Goal: Transaction & Acquisition: Purchase product/service

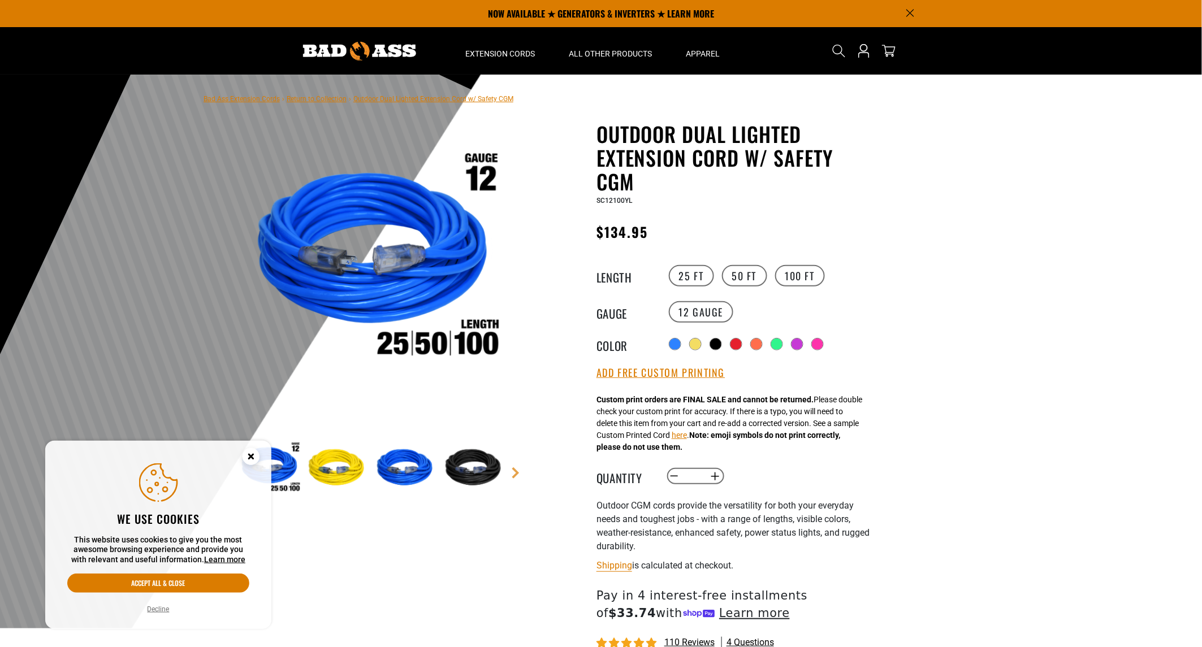
click at [328, 99] on link "Return to Collection" at bounding box center [317, 99] width 60 height 8
click at [331, 101] on link "Return to Collection" at bounding box center [317, 99] width 60 height 8
drag, startPoint x: 340, startPoint y: 620, endPoint x: 200, endPoint y: 572, distance: 148.2
click at [306, 99] on link "Return to Collection" at bounding box center [317, 99] width 60 height 8
click at [229, 97] on link "Bad Ass Extension Cords" at bounding box center [241, 99] width 76 height 8
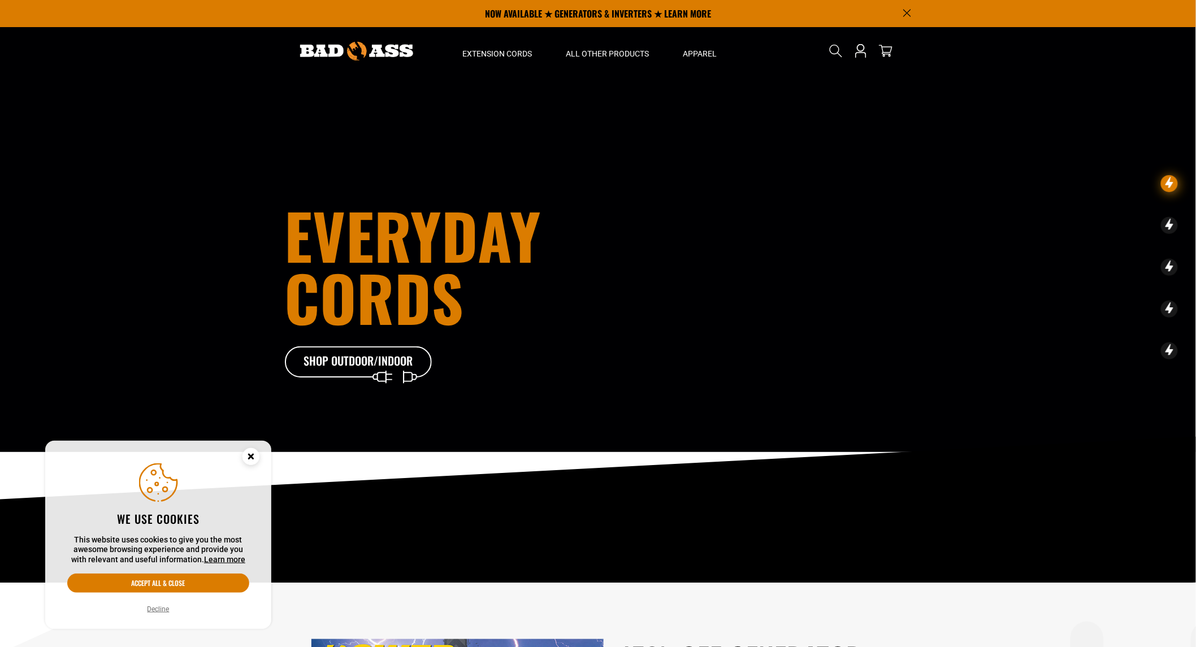
click at [751, 562] on section "Multi-Outlet & events Shop Specialty Everyday cords Shop Outdoor/Indoor" at bounding box center [598, 291] width 1196 height 583
click at [363, 361] on icon at bounding box center [375, 364] width 147 height 37
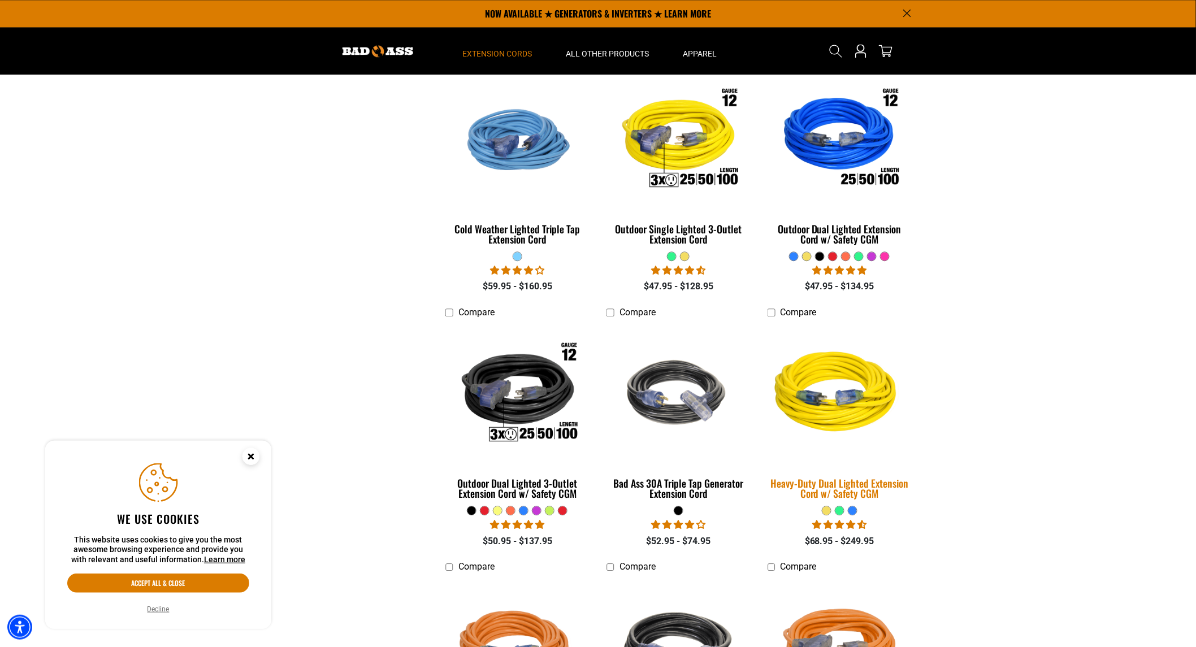
scroll to position [1067, 0]
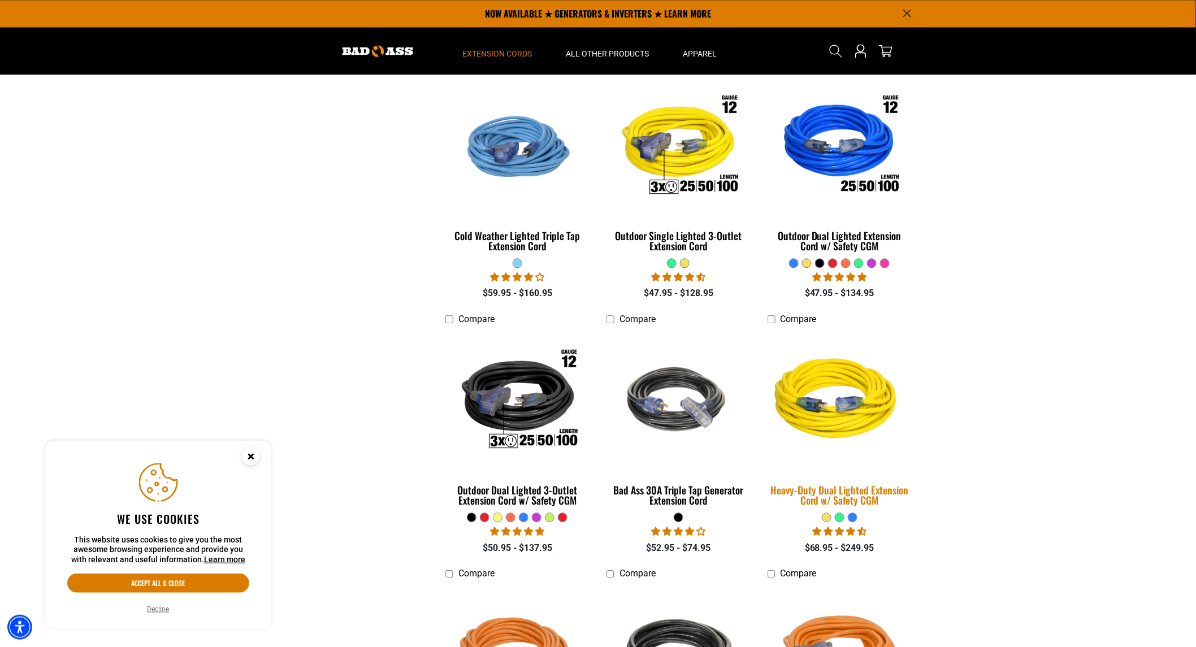
click at [826, 401] on img at bounding box center [839, 400] width 158 height 145
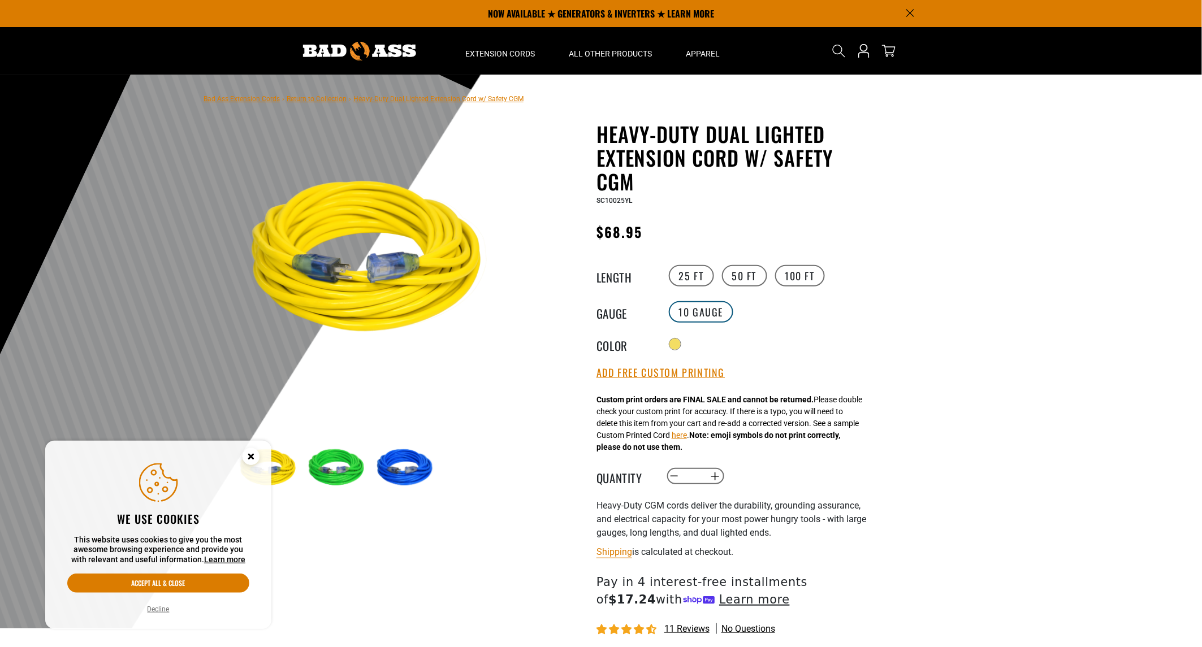
click at [691, 313] on label "10 Gauge" at bounding box center [701, 311] width 65 height 21
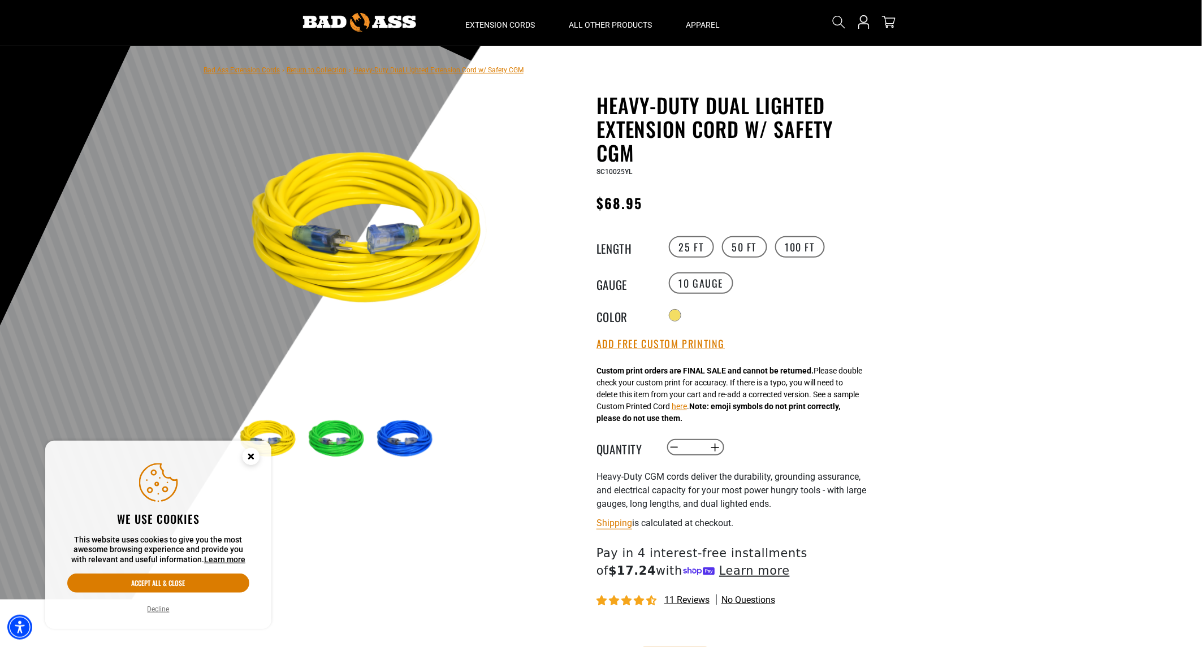
scroll to position [63, 0]
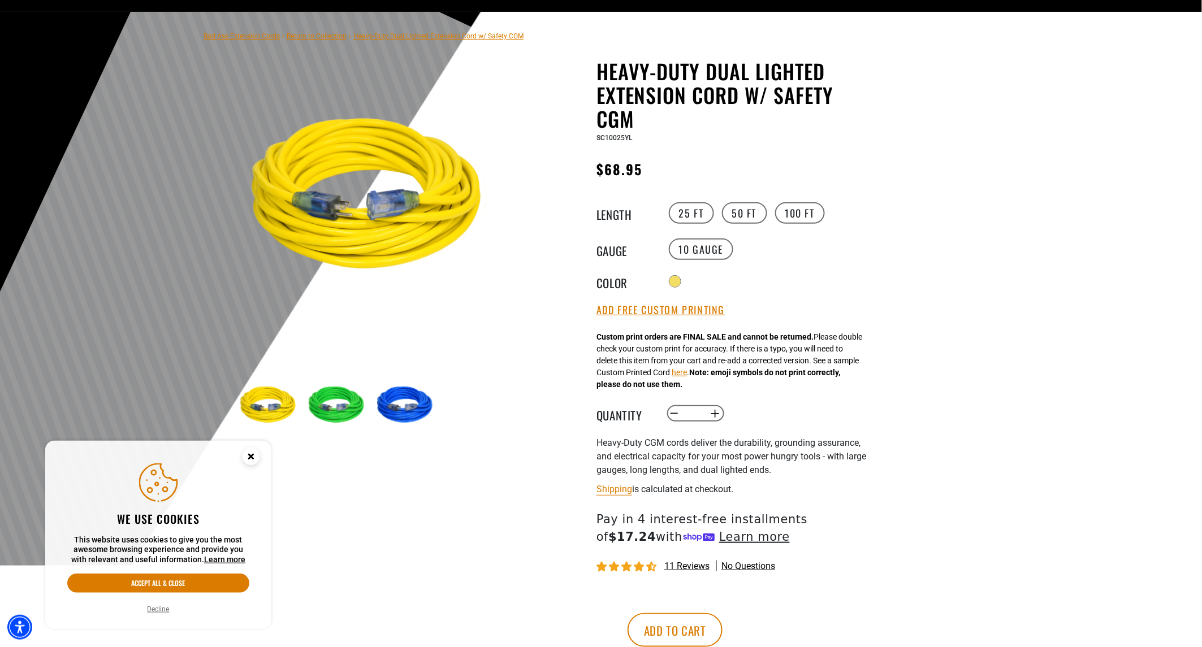
click at [325, 397] on img at bounding box center [338, 406] width 66 height 66
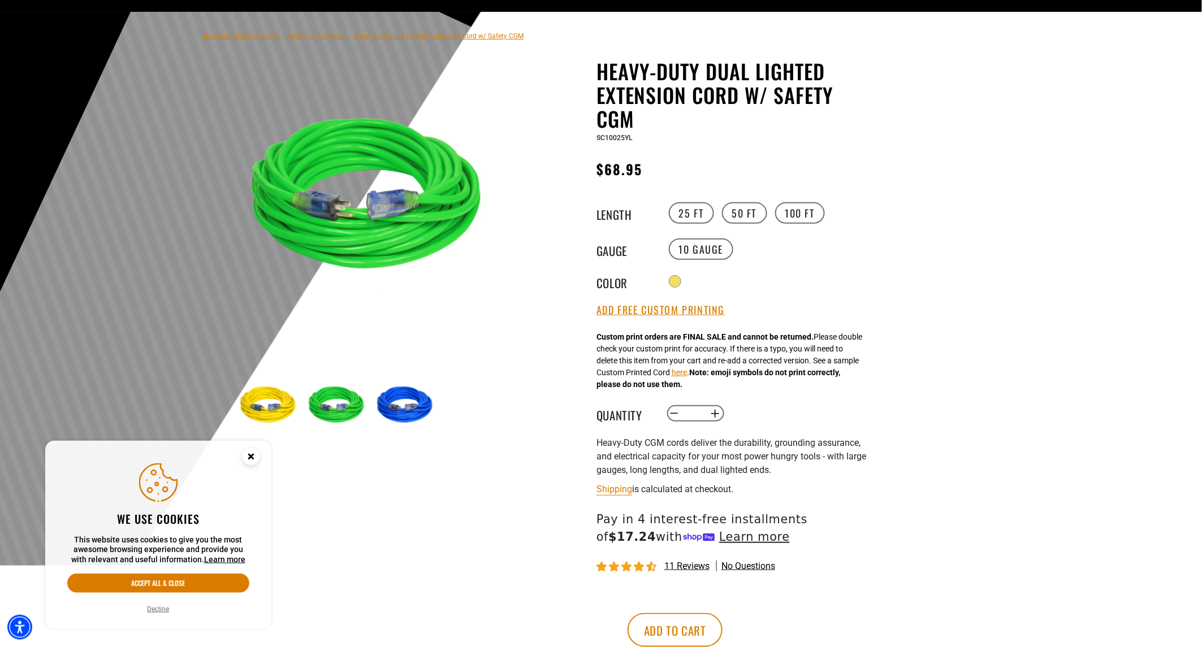
click at [404, 411] on img at bounding box center [407, 406] width 66 height 66
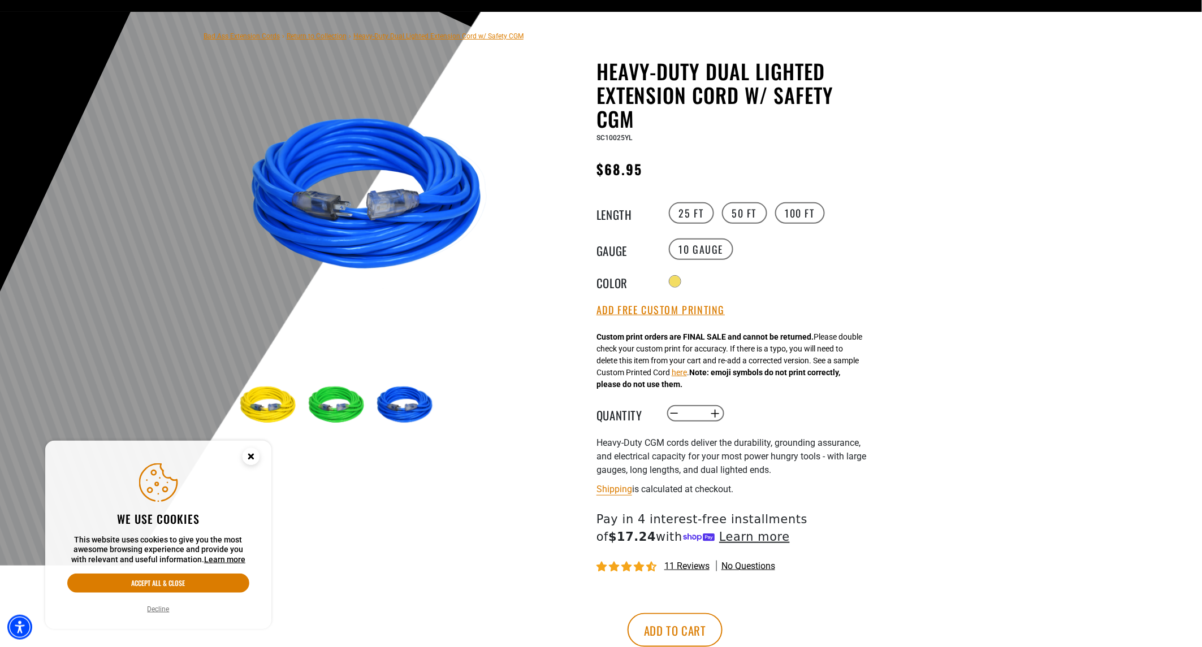
click at [271, 409] on img at bounding box center [270, 406] width 66 height 66
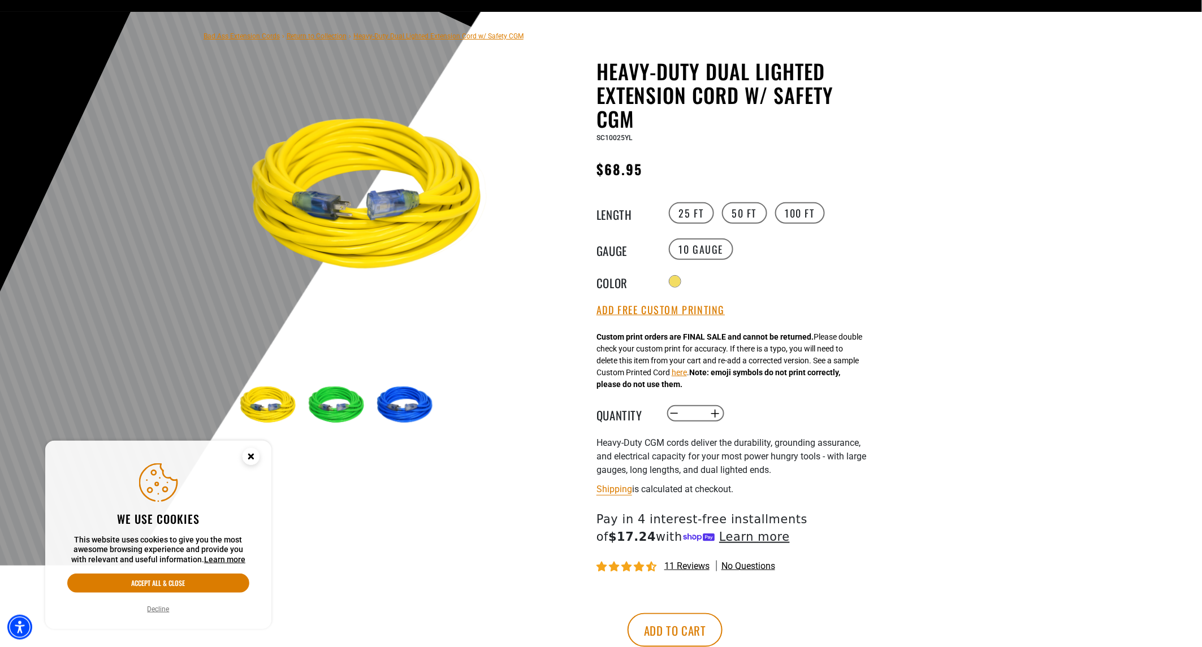
click at [326, 408] on img at bounding box center [338, 406] width 66 height 66
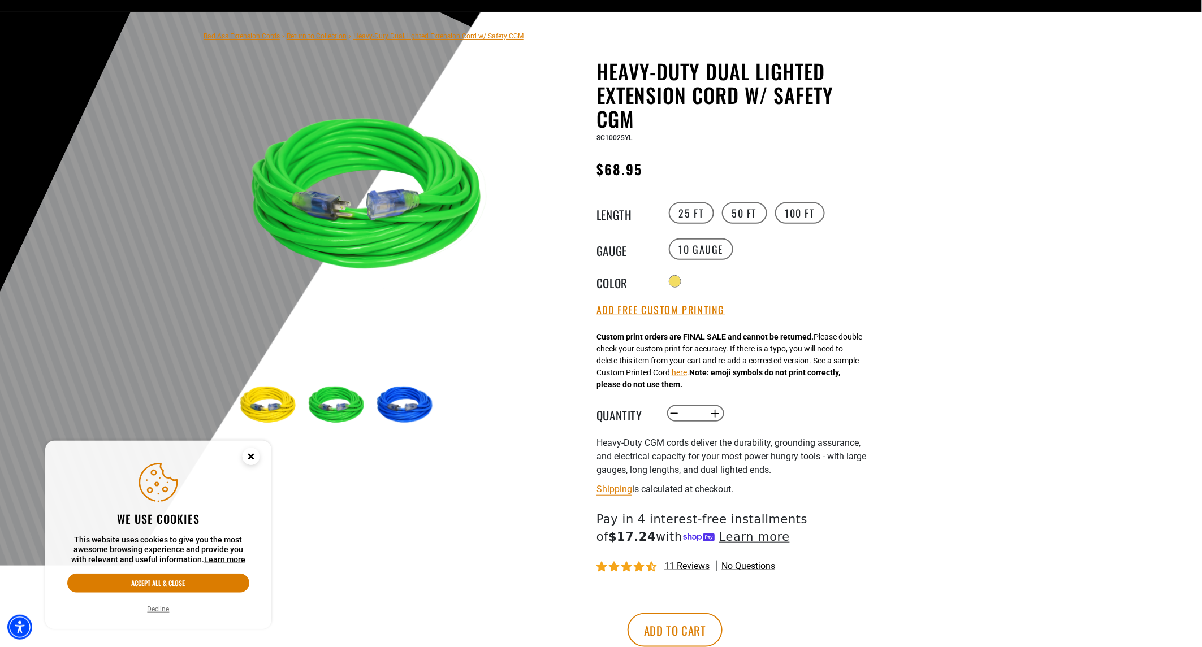
click at [410, 398] on img at bounding box center [407, 406] width 66 height 66
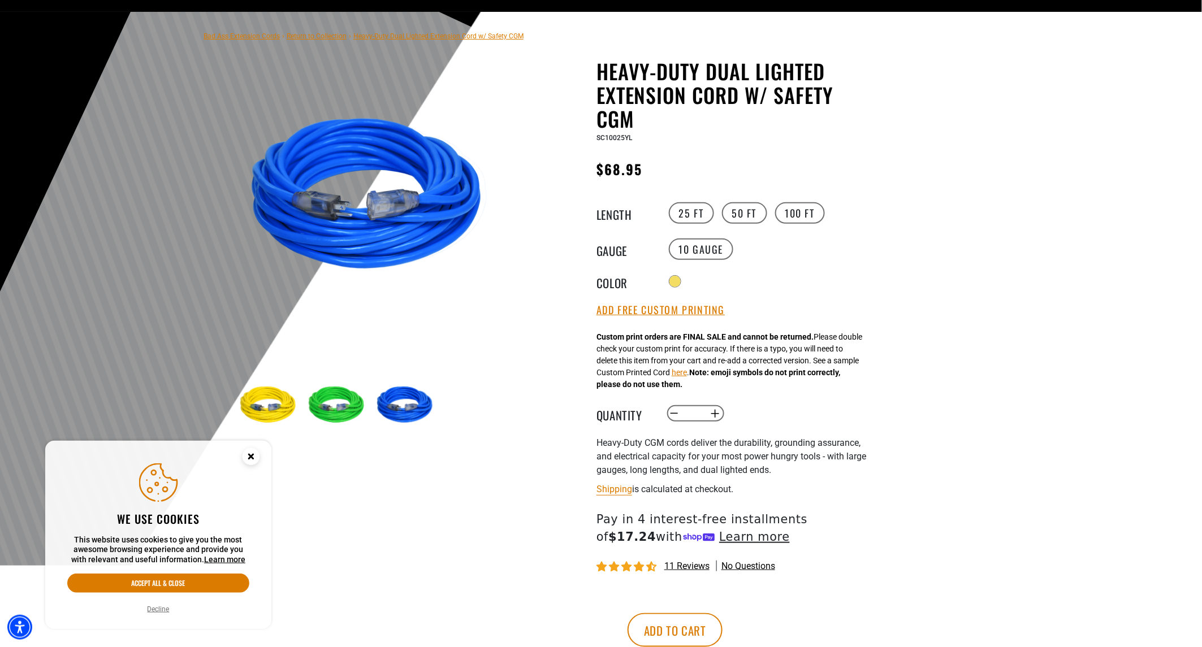
click at [229, 399] on main-product-gallery "3 of 3 Previous Next 1" at bounding box center [373, 278] width 322 height 438
click at [249, 402] on img at bounding box center [270, 406] width 66 height 66
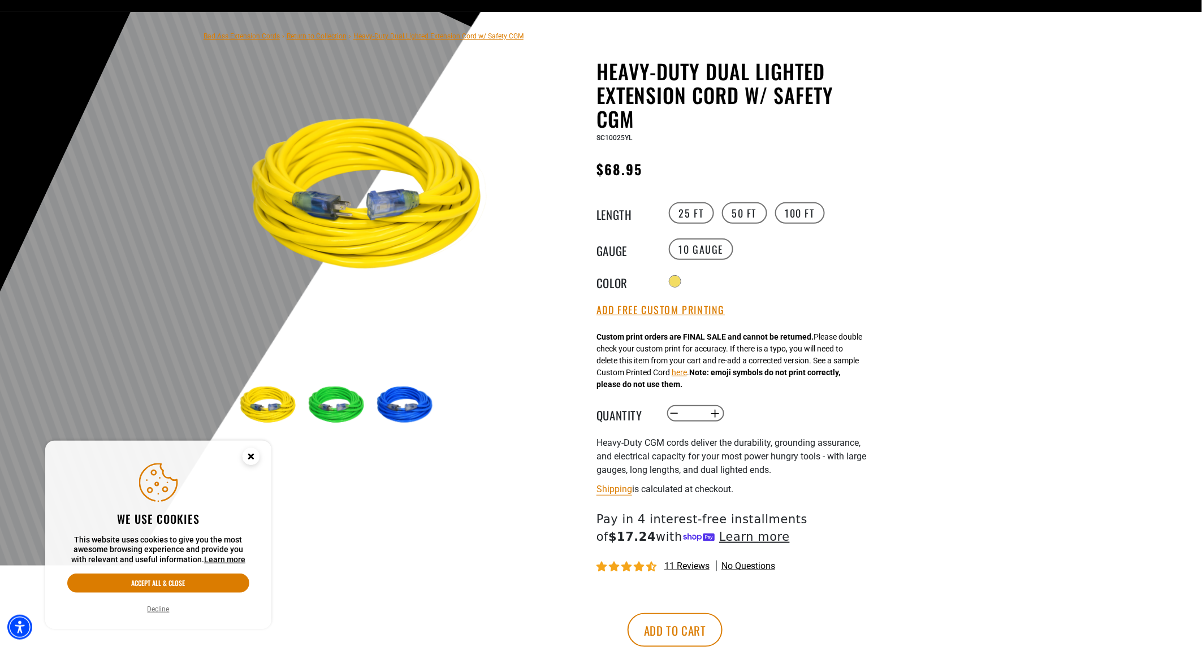
click at [328, 402] on img at bounding box center [338, 406] width 66 height 66
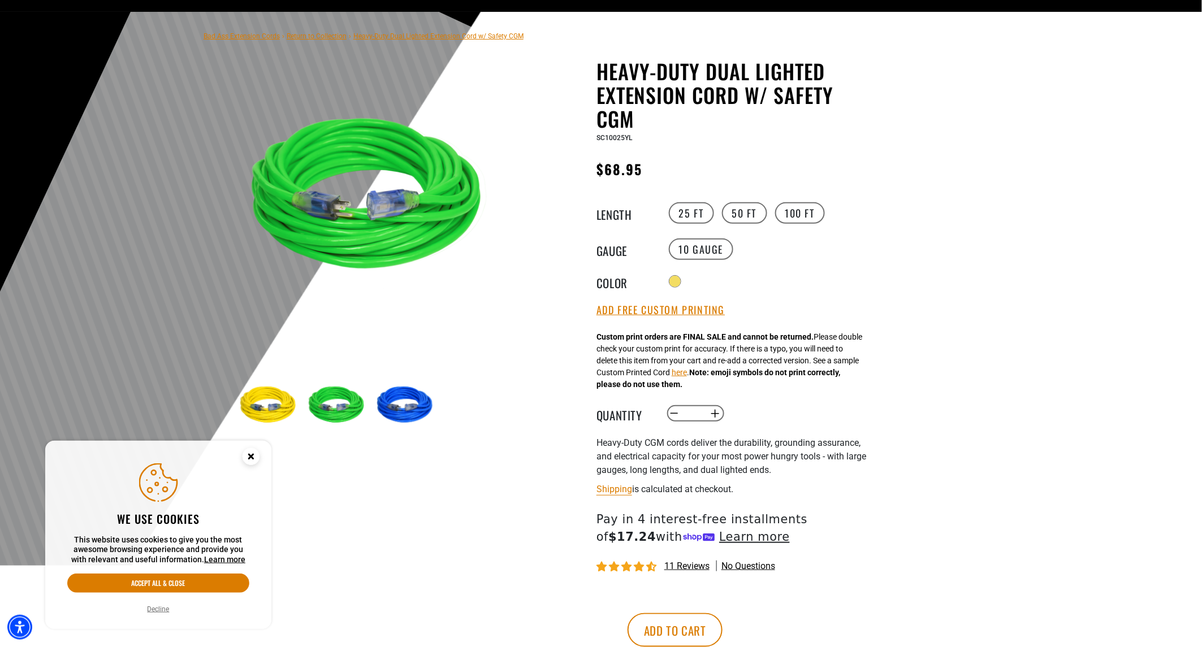
click at [397, 402] on img at bounding box center [407, 406] width 66 height 66
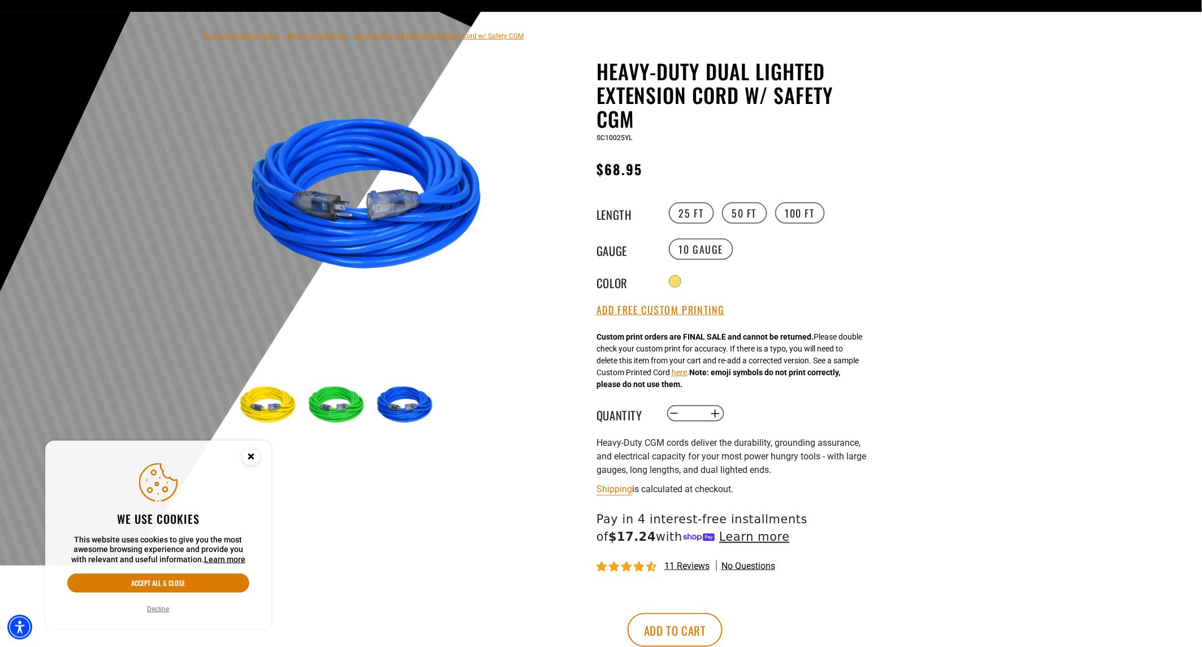
click at [248, 410] on img at bounding box center [270, 406] width 66 height 66
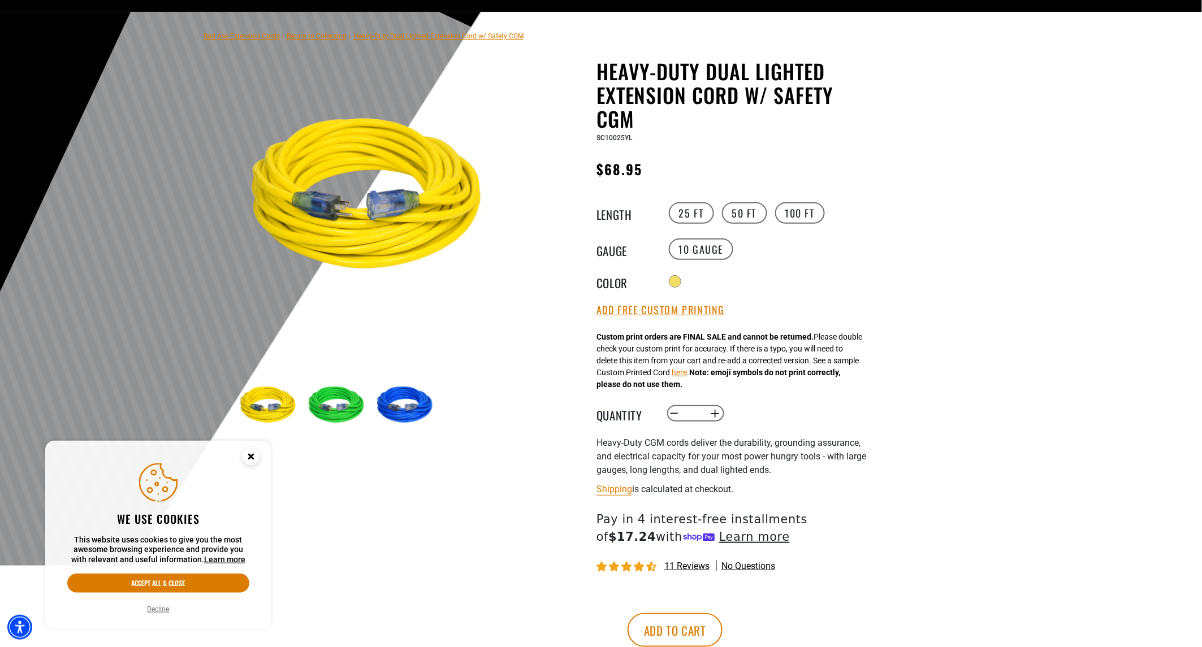
drag, startPoint x: 326, startPoint y: 208, endPoint x: 354, endPoint y: 172, distance: 45.9
click at [354, 172] on img at bounding box center [373, 198] width 273 height 273
drag, startPoint x: 357, startPoint y: 170, endPoint x: 431, endPoint y: 192, distance: 76.7
click at [431, 192] on img at bounding box center [373, 198] width 273 height 273
click at [338, 403] on img at bounding box center [338, 406] width 66 height 66
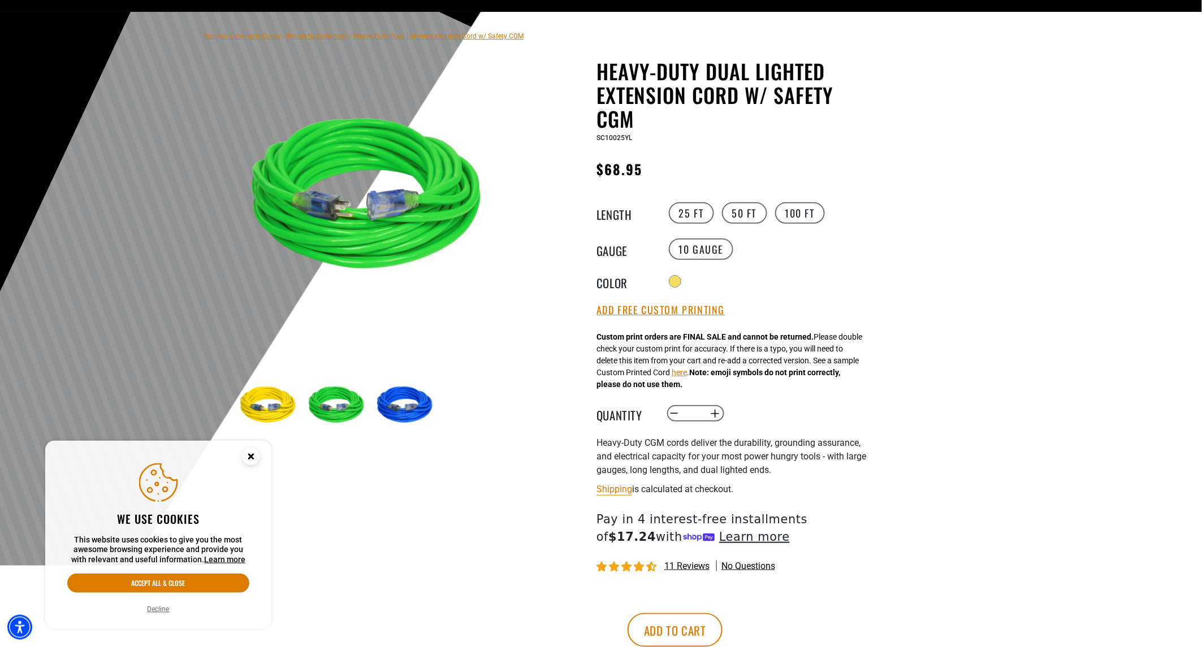
click at [408, 407] on img at bounding box center [407, 406] width 66 height 66
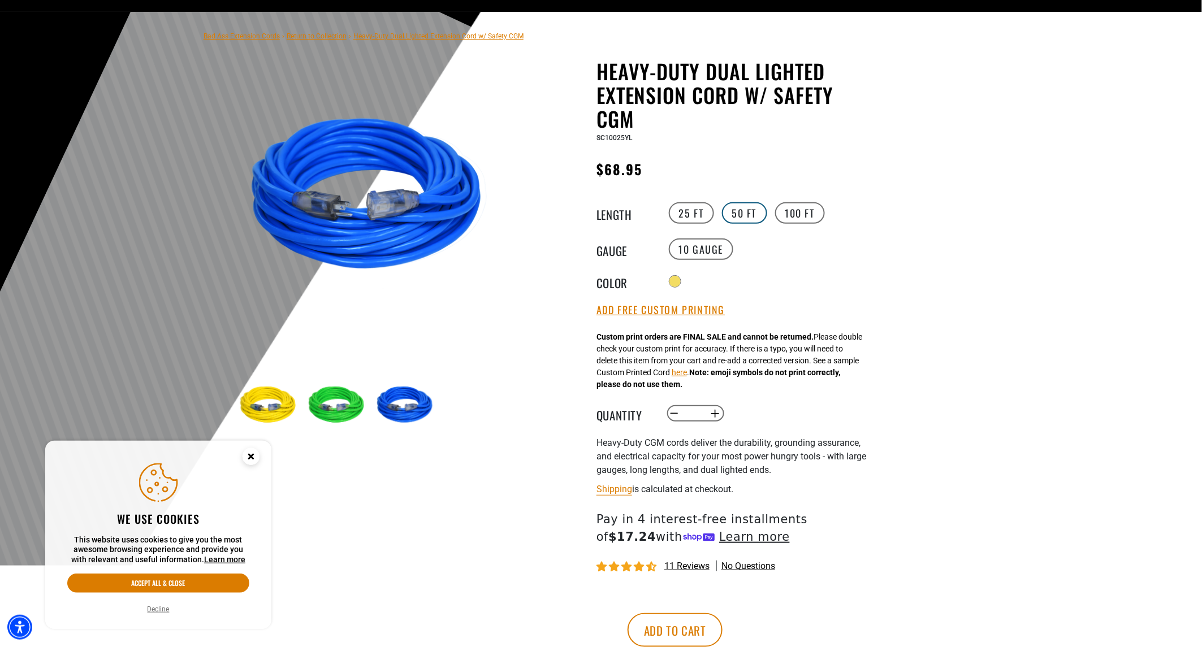
click at [730, 213] on label "50 FT" at bounding box center [744, 212] width 45 height 21
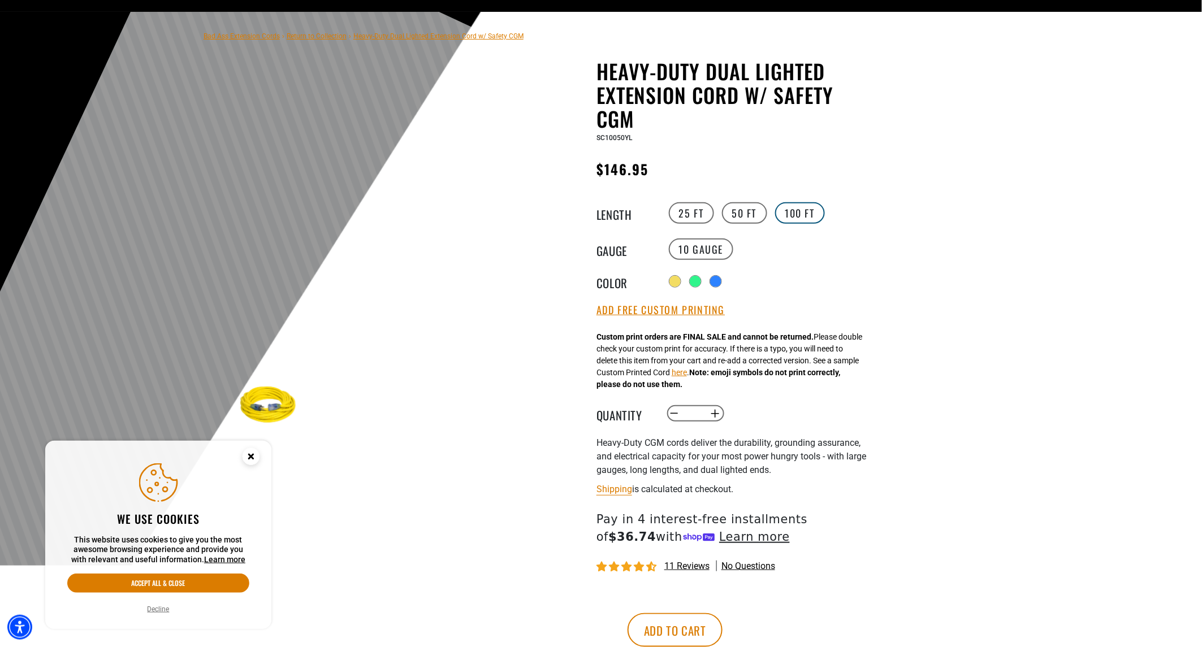
click at [784, 218] on label "100 FT" at bounding box center [800, 212] width 50 height 21
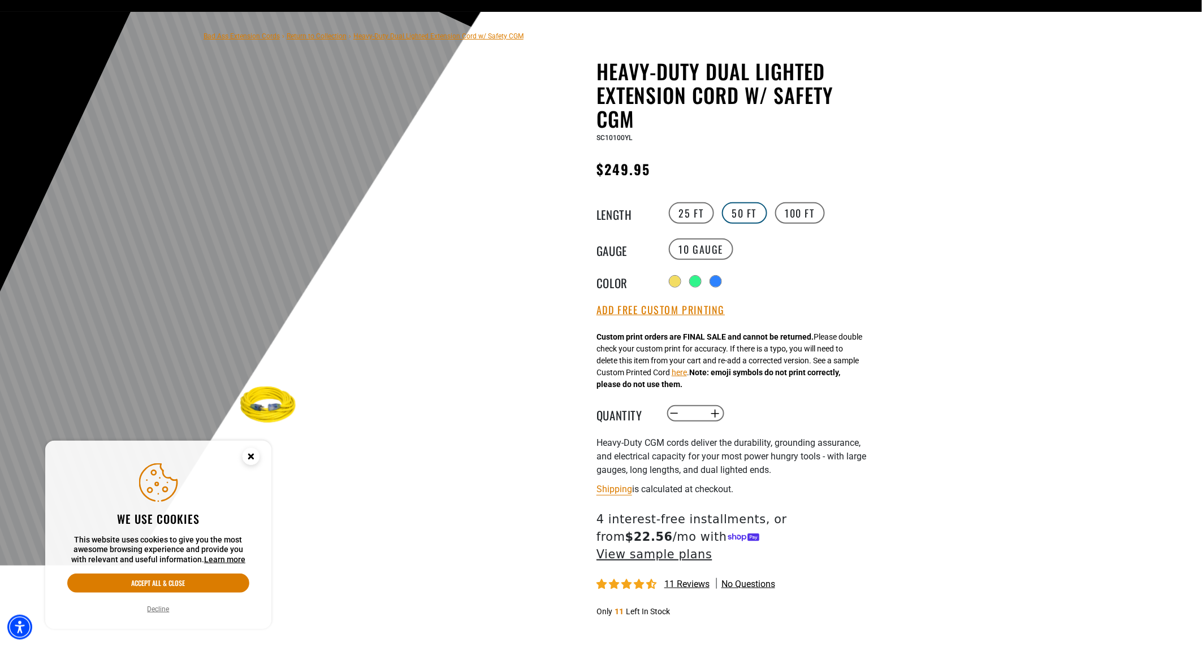
click at [725, 221] on label "50 FT" at bounding box center [744, 212] width 45 height 21
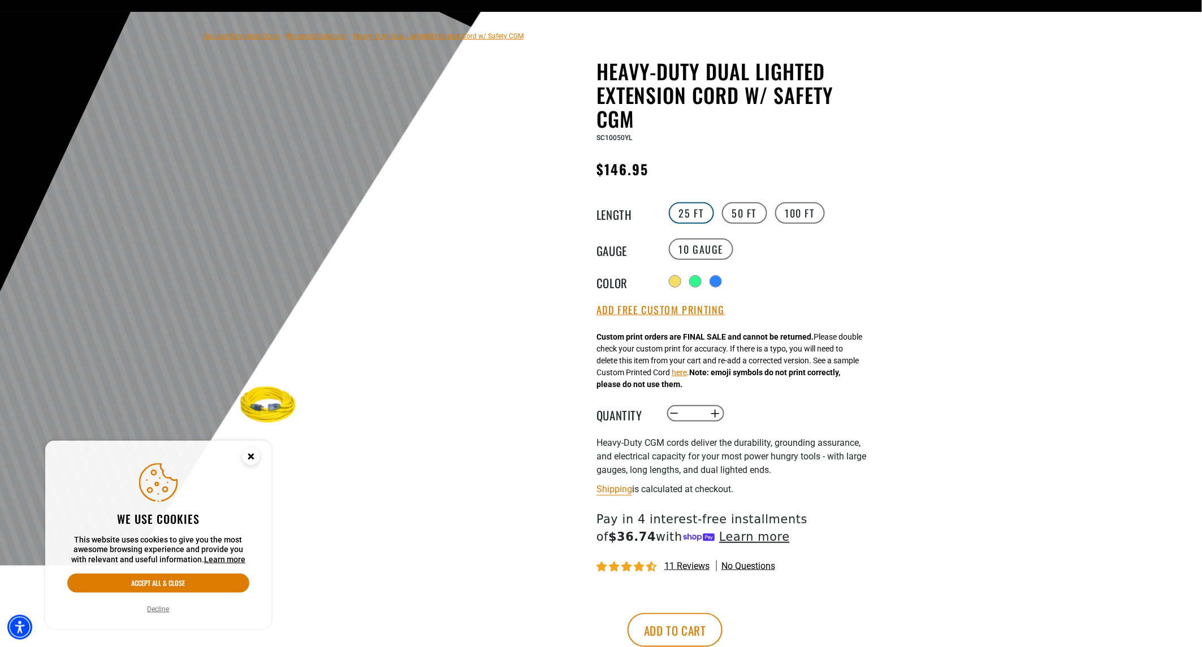
click at [702, 219] on label "25 FT" at bounding box center [691, 212] width 45 height 21
click at [687, 278] on div "Radio button Radio button Radio button" at bounding box center [770, 281] width 208 height 18
click at [690, 263] on variant-radios "Length 25 FT 50 FT 100 FT Gauge 10 Gauge Color" at bounding box center [734, 245] width 277 height 89
click at [690, 255] on label "10 Gauge" at bounding box center [701, 249] width 65 height 21
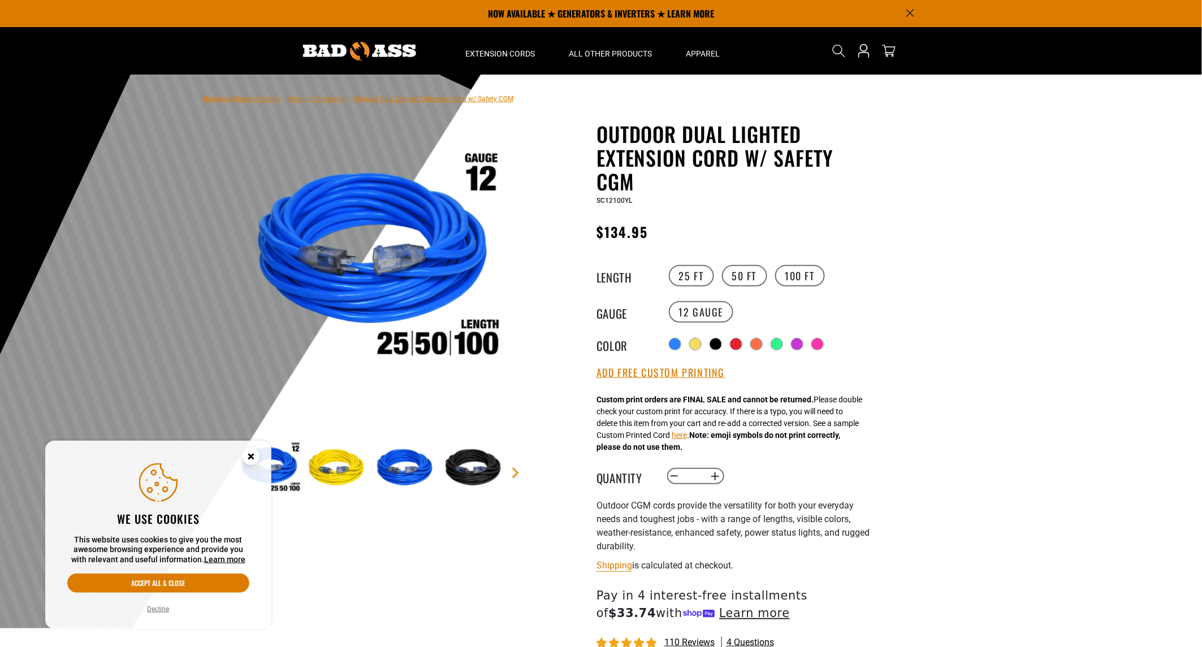
click at [244, 99] on link "Bad Ass Extension Cords" at bounding box center [241, 99] width 76 height 8
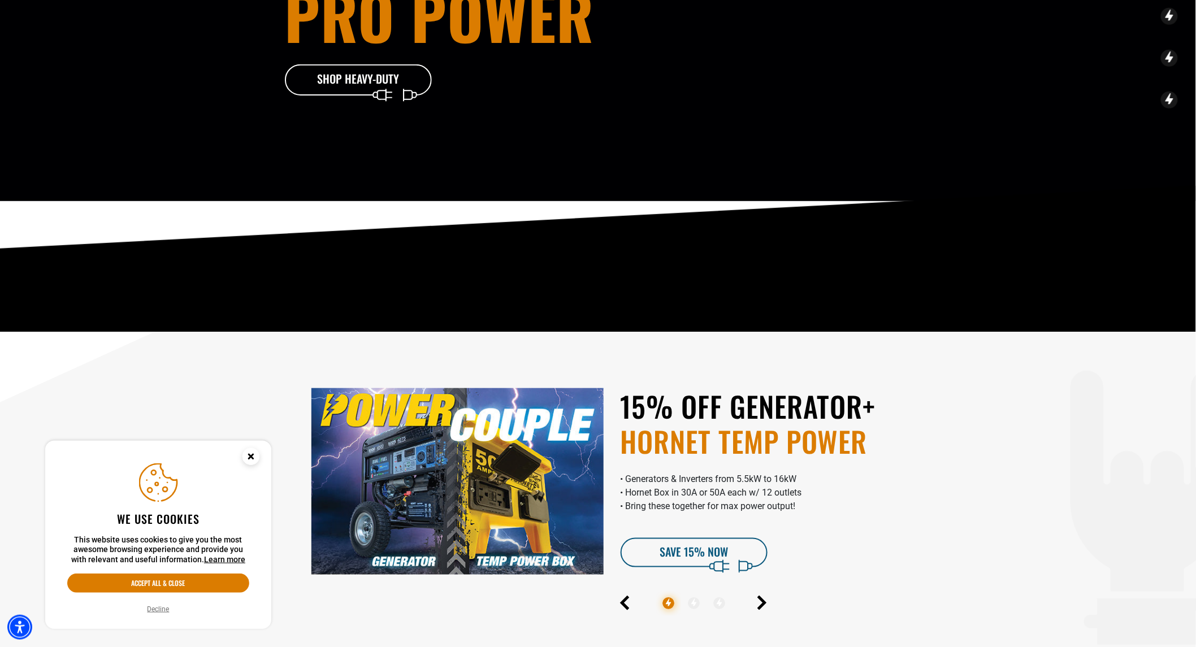
scroll to position [502, 0]
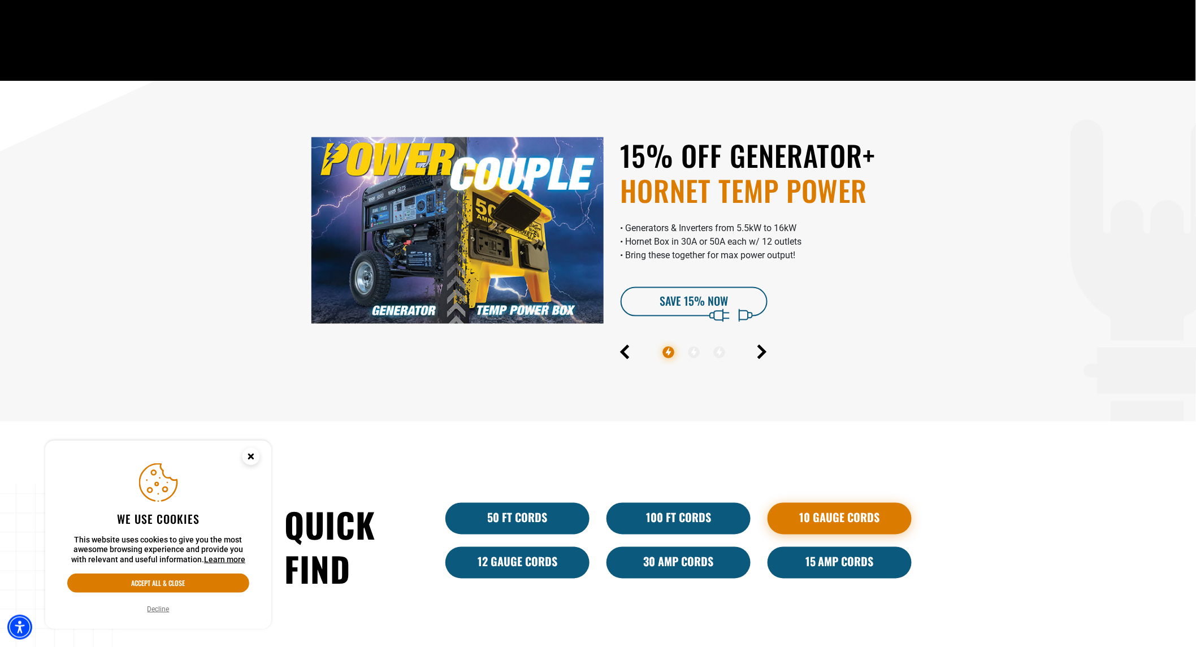
click at [826, 526] on link "10 Gauge Cords" at bounding box center [840, 519] width 144 height 32
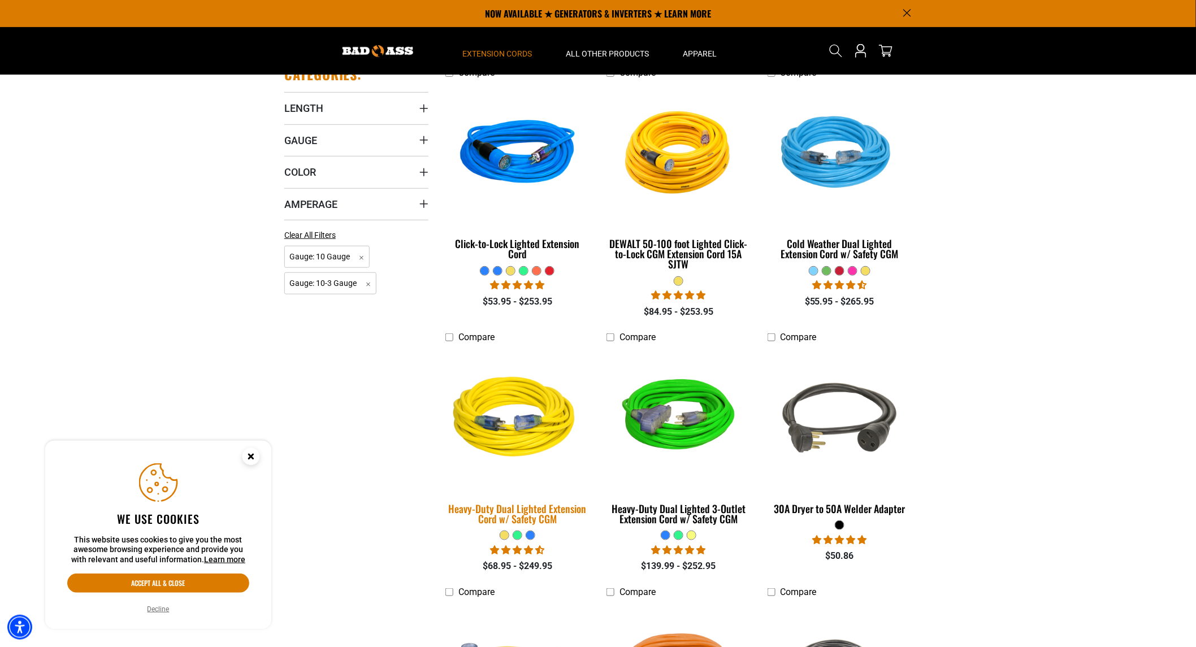
scroll to position [251, 0]
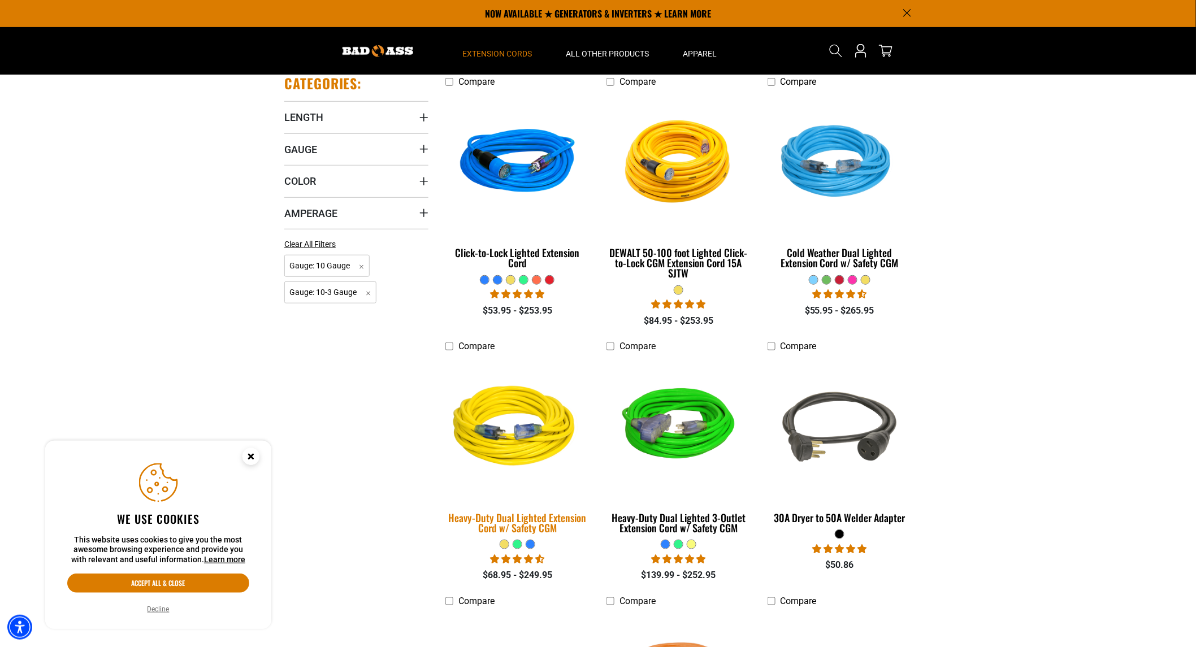
click at [477, 407] on img at bounding box center [518, 428] width 158 height 145
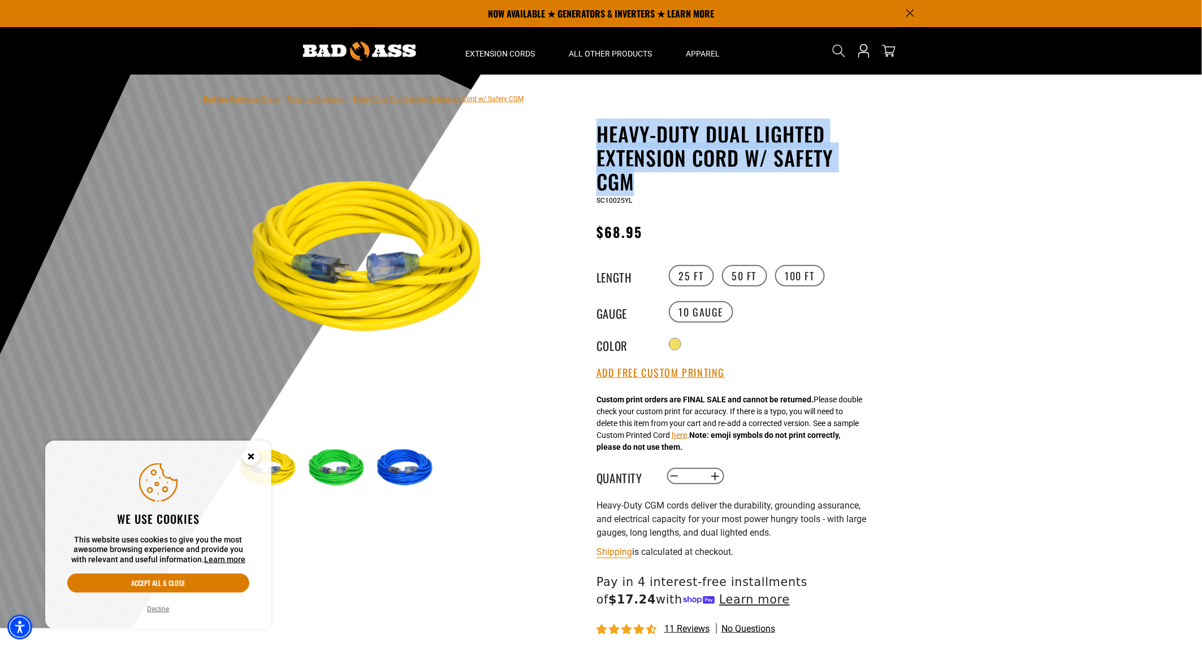
drag, startPoint x: 685, startPoint y: 184, endPoint x: 599, endPoint y: 142, distance: 95.8
click at [599, 142] on h1 "Heavy-Duty Dual Lighted Extension Cord w/ Safety CGM" at bounding box center [734, 157] width 277 height 71
copy h1 "Heavy-Duty Dual Lighted Extension Cord w/ Safety CGM"
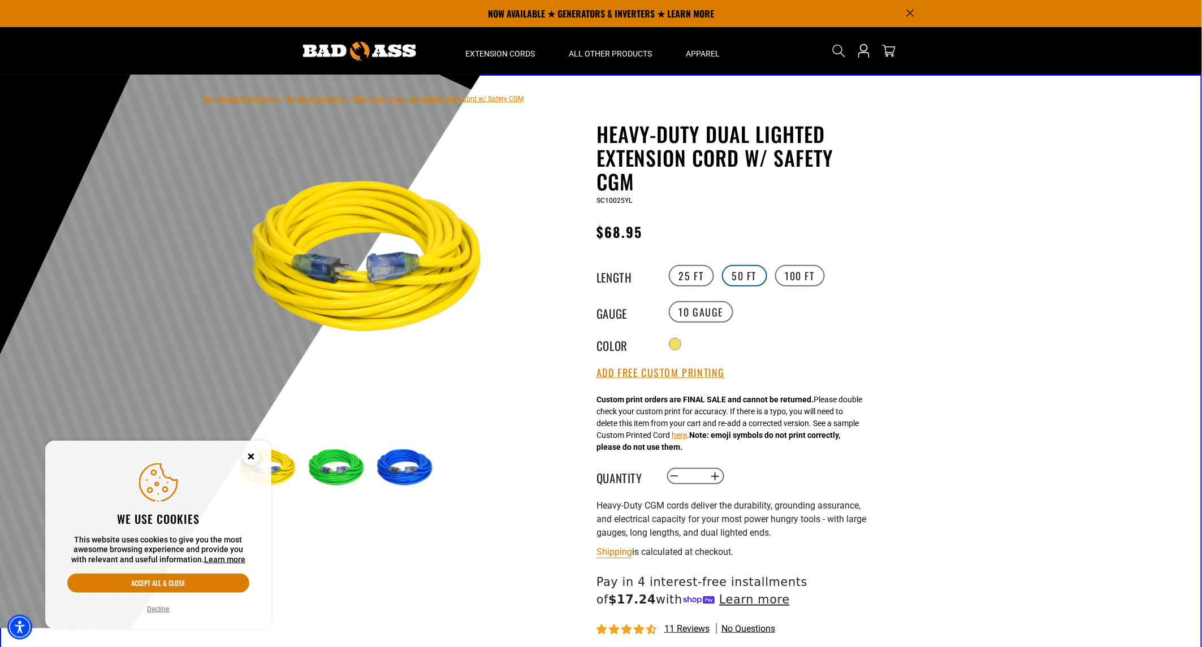
click at [744, 275] on label "50 FT" at bounding box center [744, 275] width 45 height 21
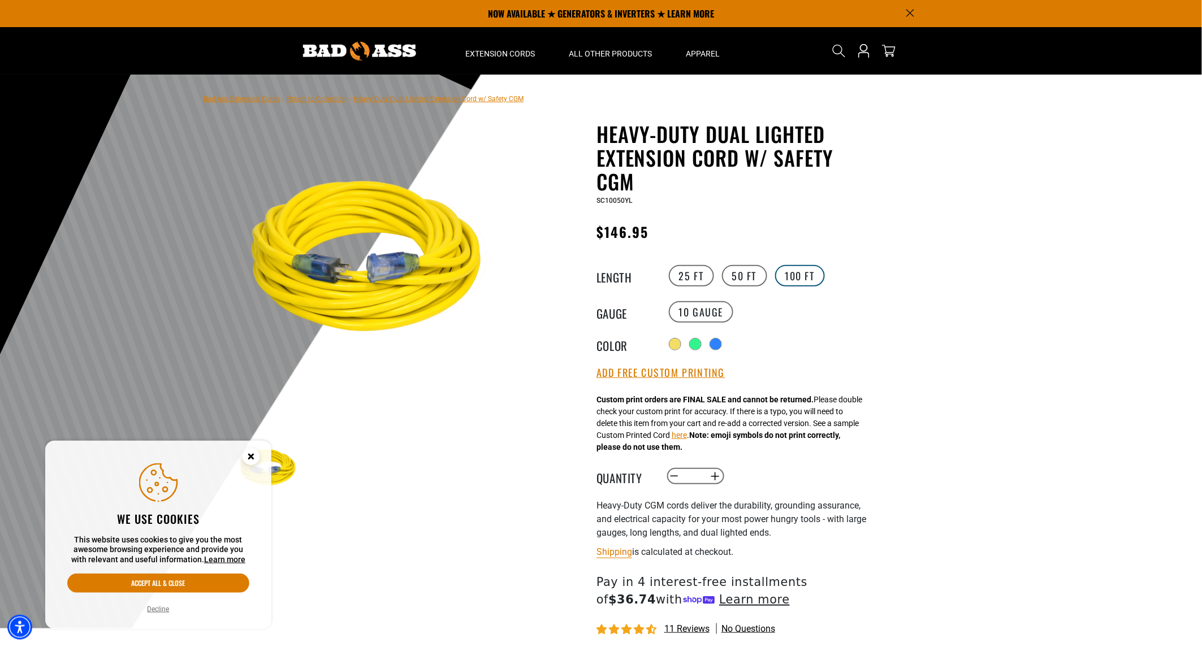
click at [801, 274] on label "100 FT" at bounding box center [800, 275] width 50 height 21
click at [690, 277] on label "25 FT" at bounding box center [691, 275] width 45 height 21
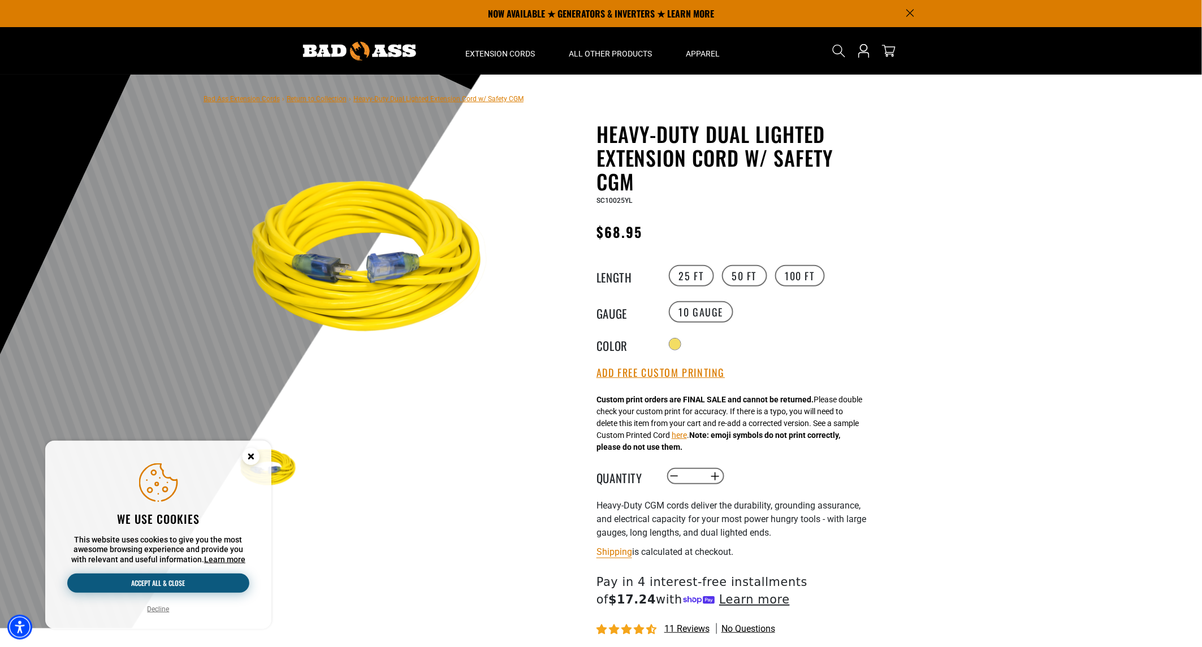
click at [228, 585] on button "Accept all & close" at bounding box center [158, 583] width 182 height 19
